Goal: Navigation & Orientation: Find specific page/section

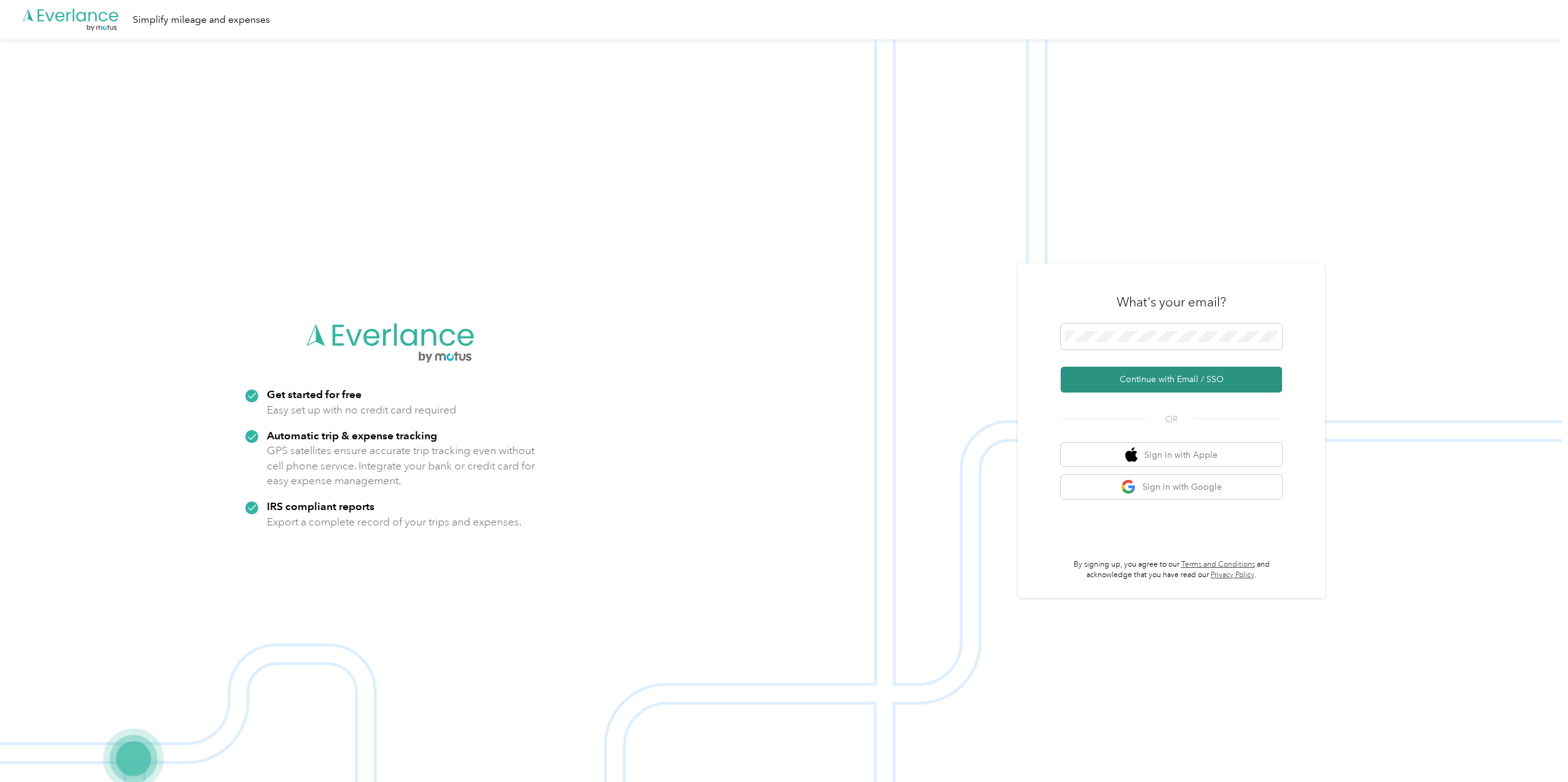
click at [1151, 385] on button "Continue with Email / SSO" at bounding box center [1171, 380] width 221 height 26
click at [1137, 354] on div at bounding box center [1171, 338] width 221 height 30
click at [1133, 345] on span at bounding box center [1171, 337] width 221 height 26
click at [1136, 385] on button "Continue with Email / SSO" at bounding box center [1171, 380] width 221 height 26
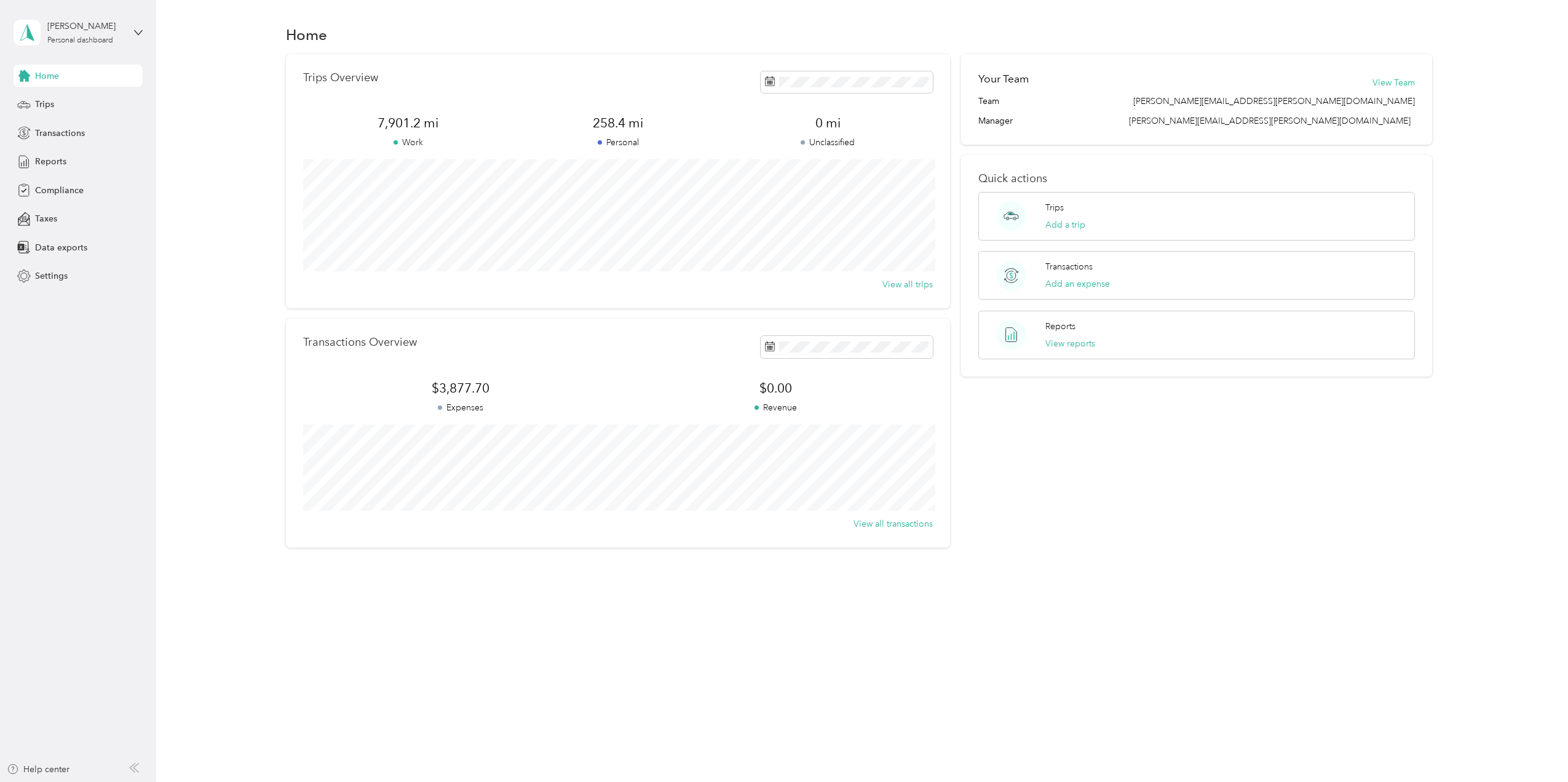
click at [211, 345] on div "Trips Overview 7,901.2 mi Work 258.4 mi Personal 0 mi Unclassified View all tri…" at bounding box center [859, 301] width 1375 height 493
